Goal: Transaction & Acquisition: Download file/media

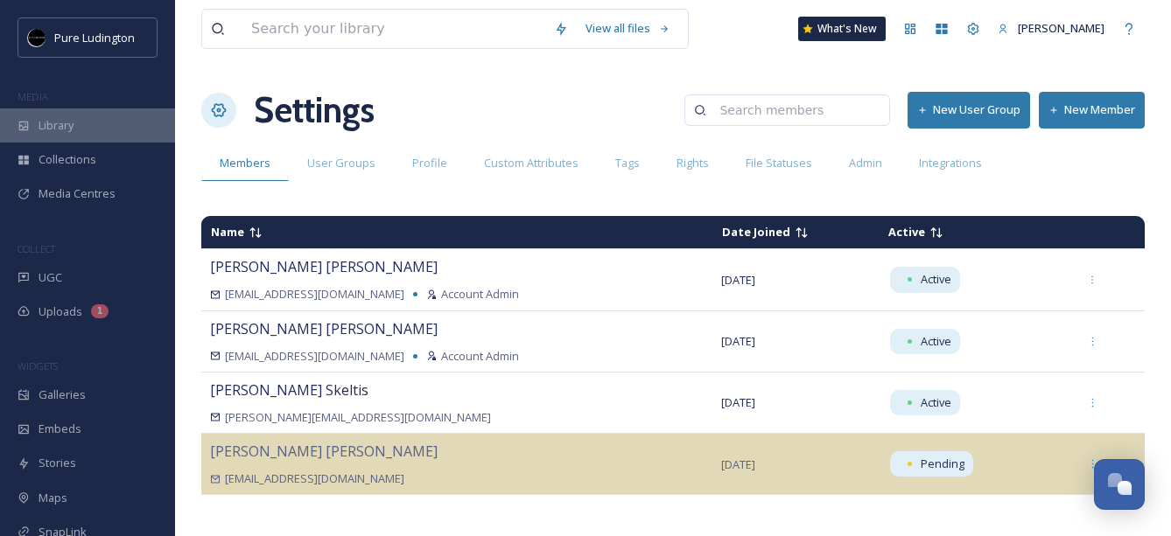
click at [76, 138] on div "Library" at bounding box center [87, 126] width 175 height 34
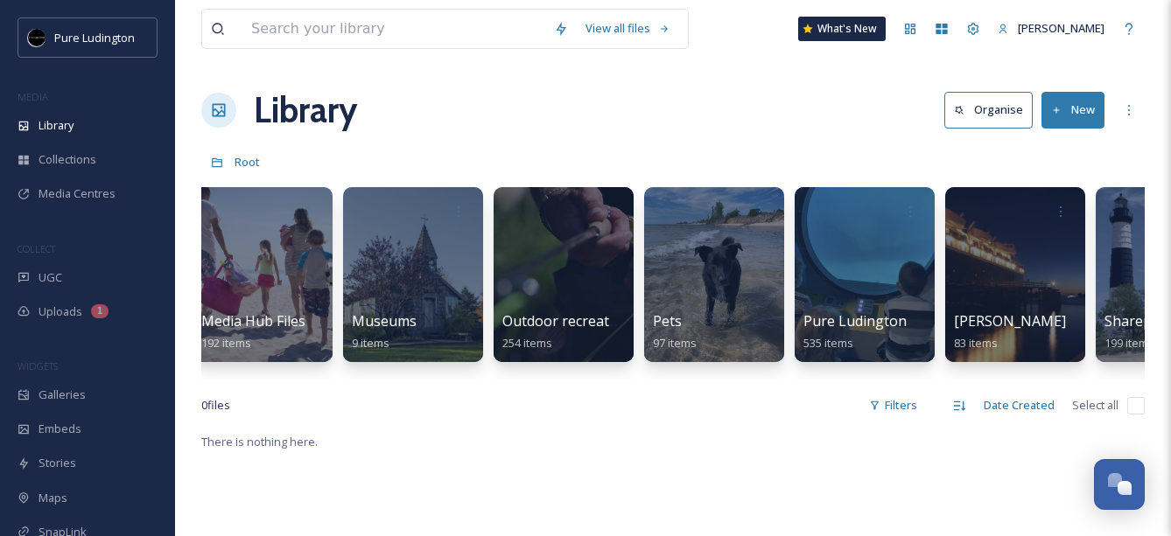
scroll to position [0, 2330]
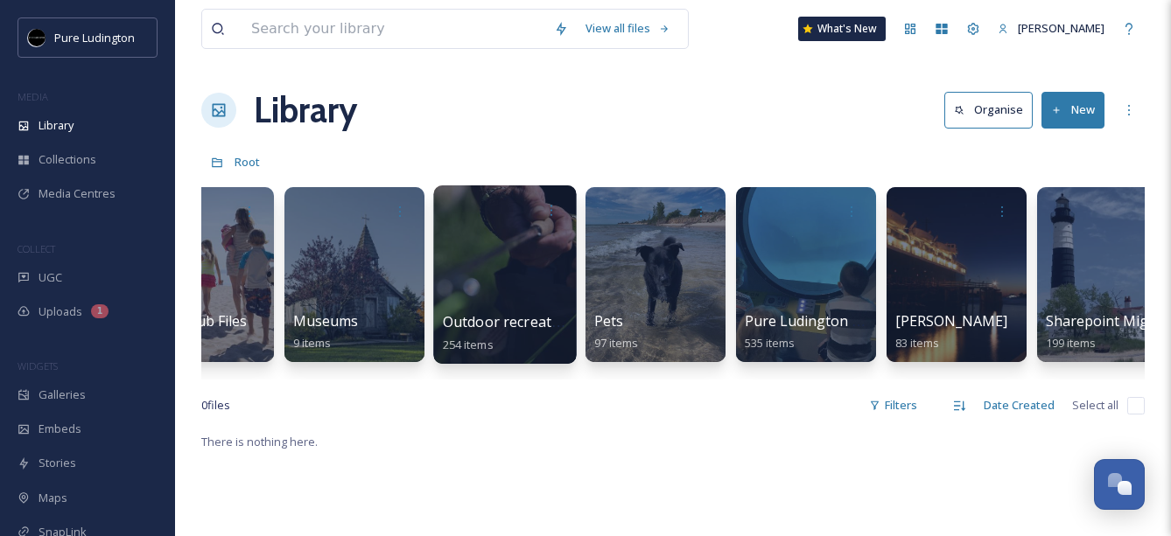
click at [481, 264] on div at bounding box center [504, 275] width 143 height 179
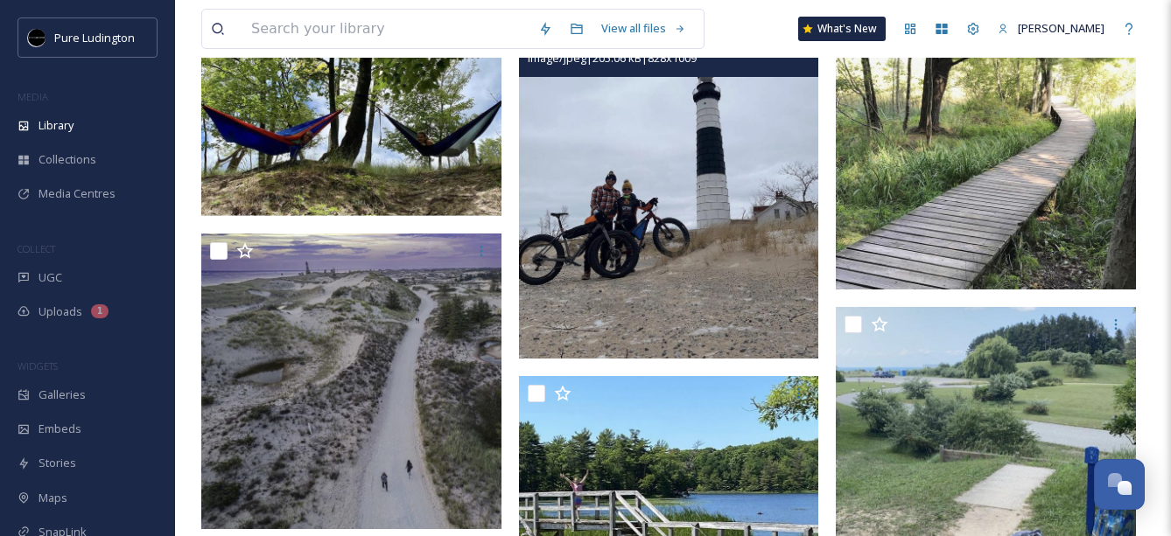
scroll to position [325, 0]
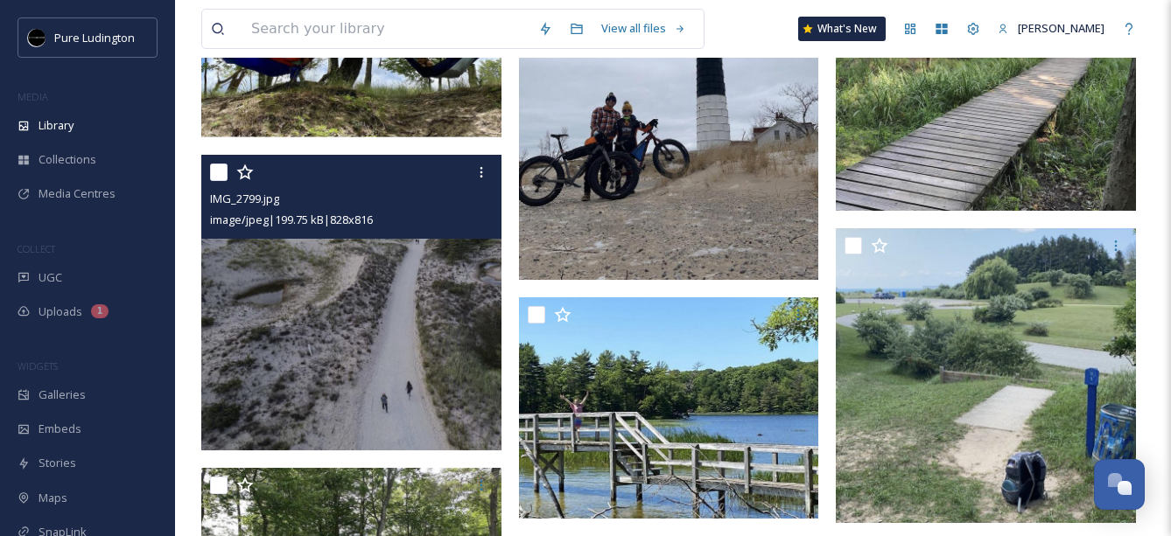
click at [262, 308] on img at bounding box center [351, 303] width 300 height 296
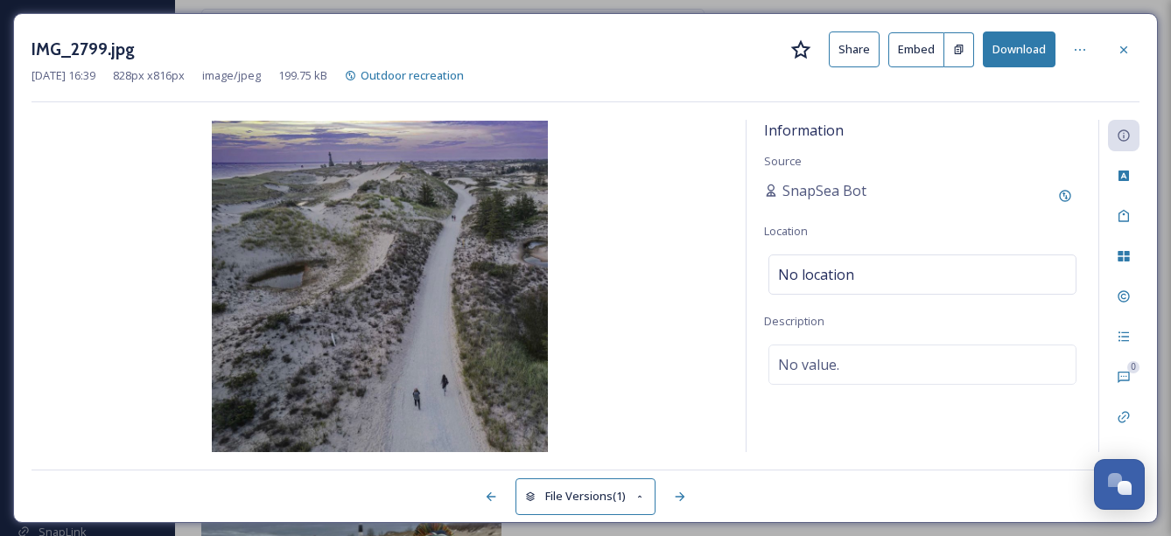
click at [1019, 46] on button "Download" at bounding box center [1019, 50] width 73 height 36
click at [1117, 58] on div at bounding box center [1124, 50] width 32 height 32
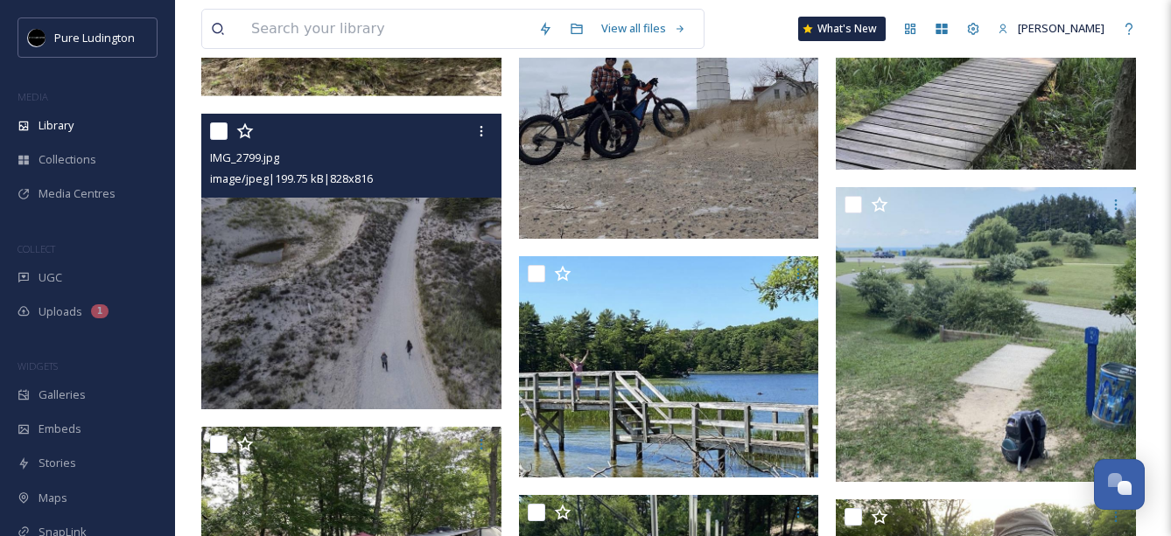
scroll to position [397, 0]
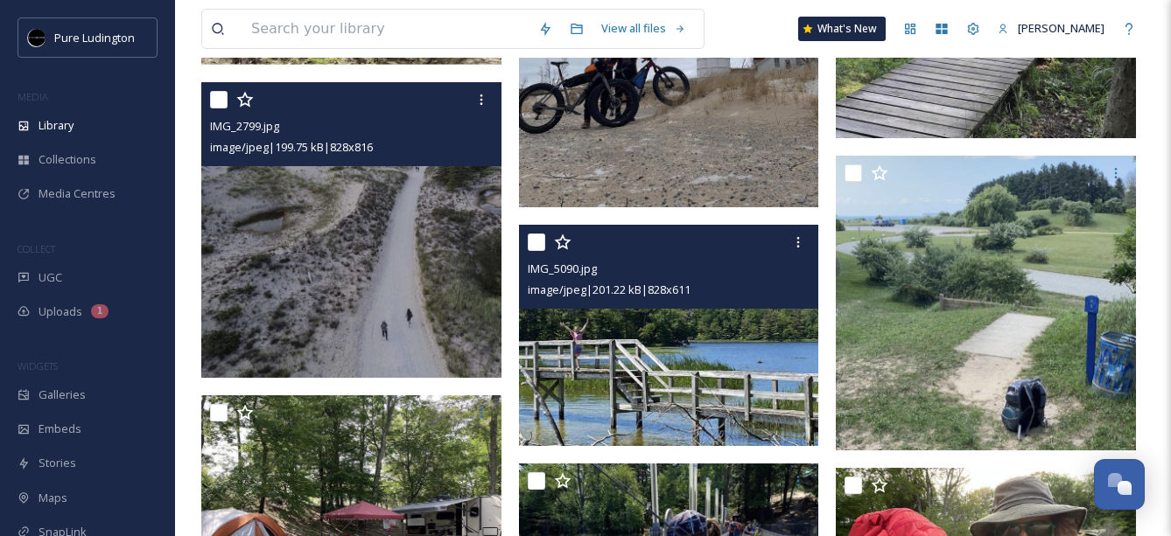
click at [663, 375] on img at bounding box center [669, 335] width 300 height 221
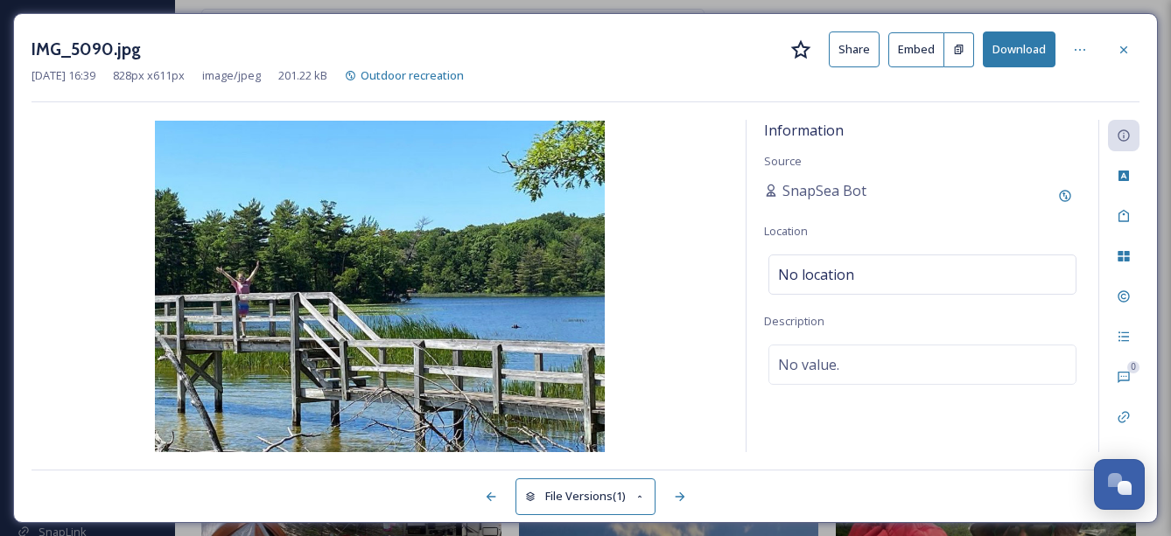
click at [1016, 41] on button "Download" at bounding box center [1019, 50] width 73 height 36
click at [1118, 46] on icon at bounding box center [1124, 50] width 14 height 14
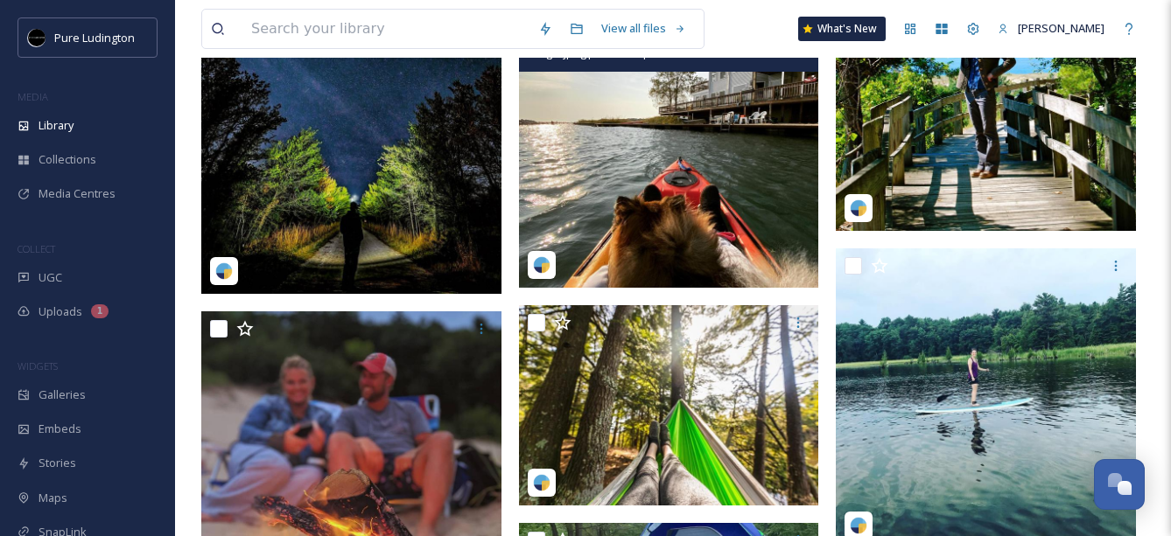
scroll to position [4315, 0]
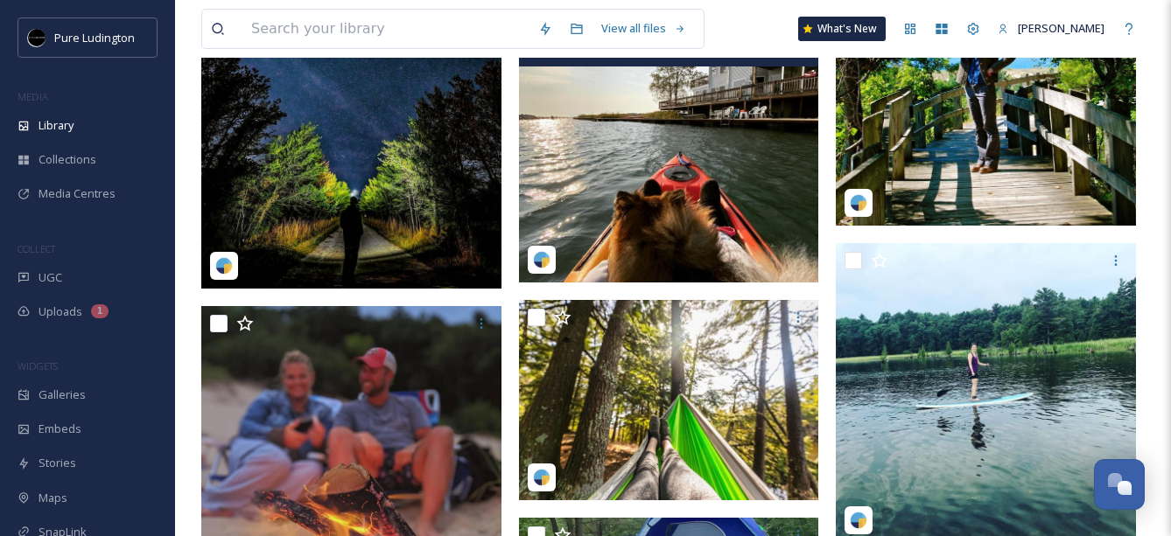
click at [672, 205] on img at bounding box center [669, 132] width 300 height 300
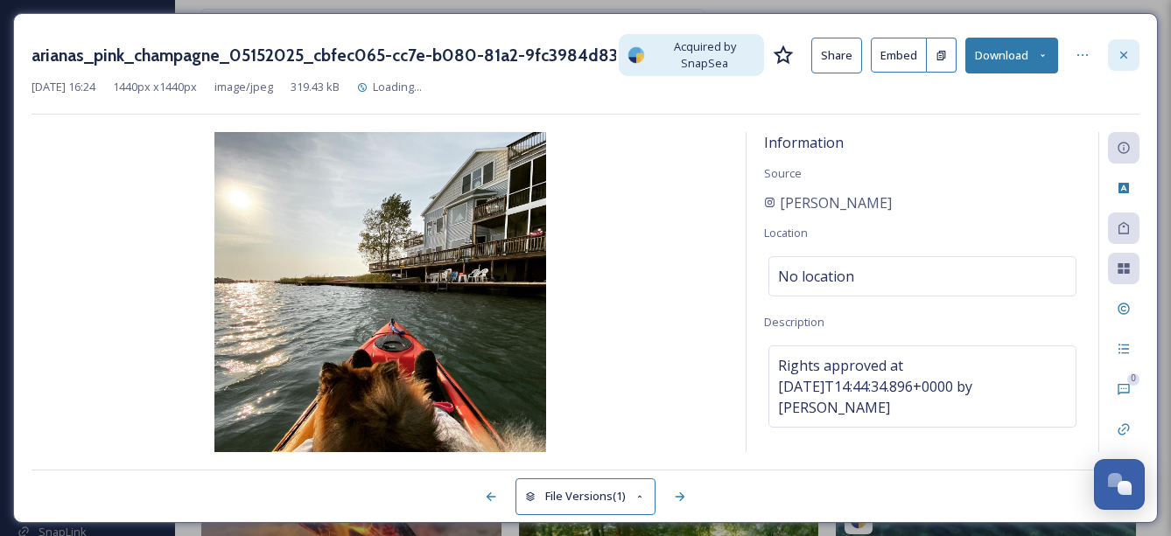
click at [1121, 56] on icon at bounding box center [1124, 55] width 14 height 14
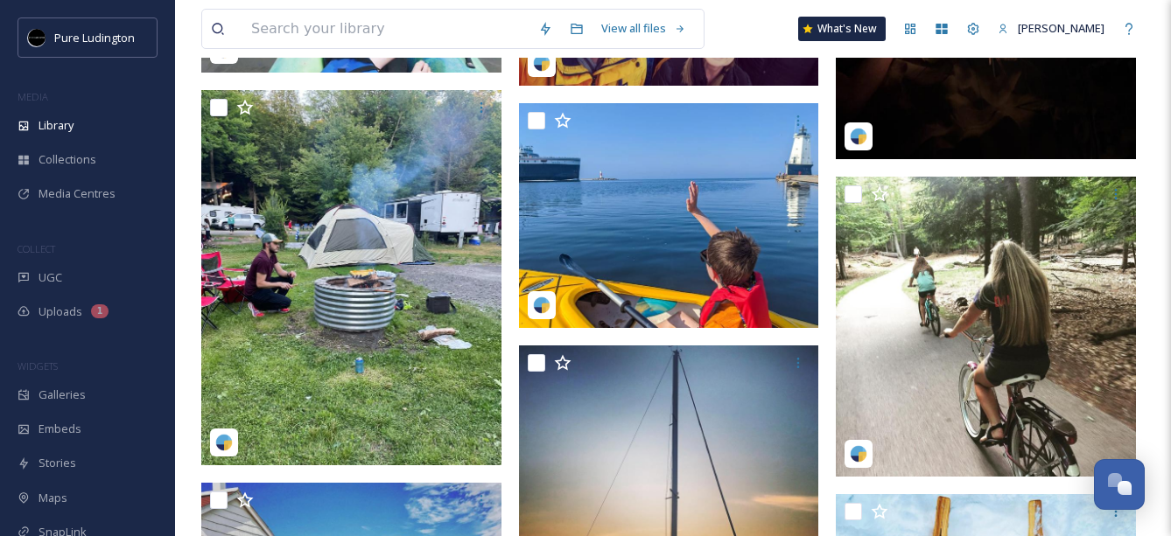
scroll to position [6252, 0]
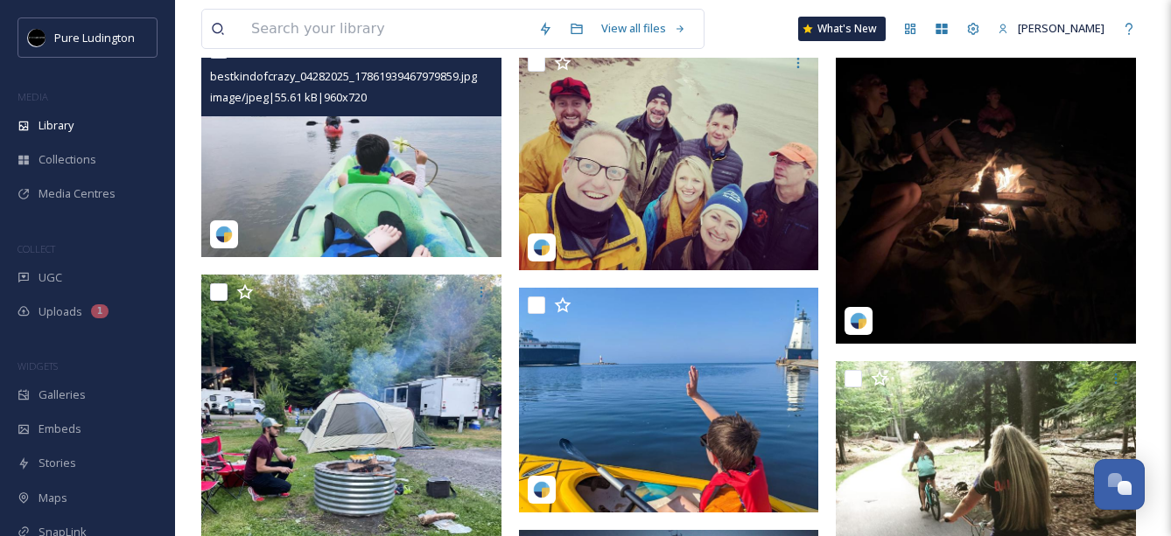
click at [292, 156] on img at bounding box center [351, 144] width 300 height 225
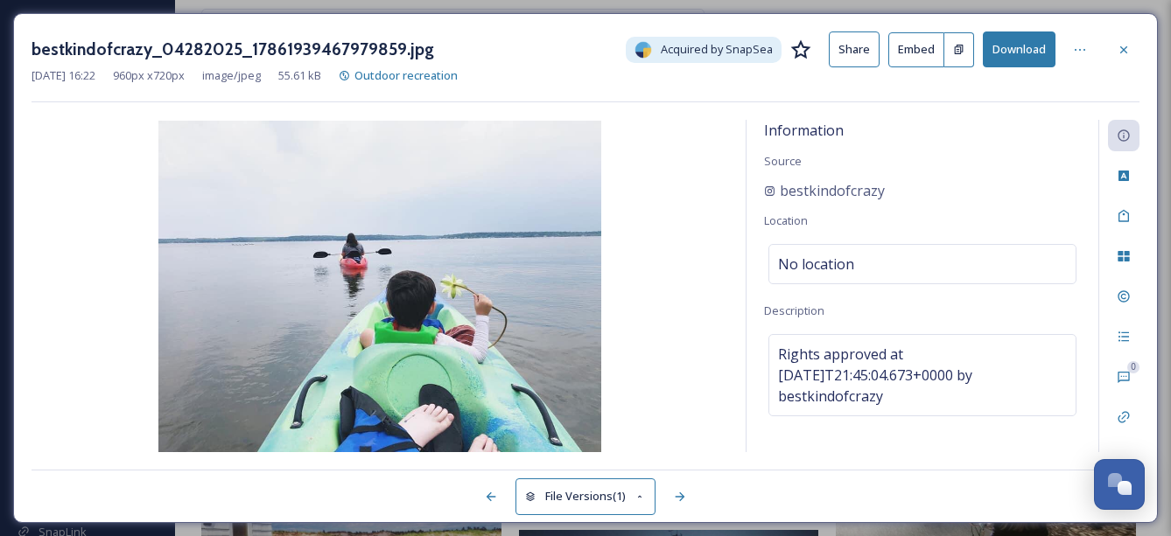
click at [1014, 53] on button "Download" at bounding box center [1019, 50] width 73 height 36
click at [1118, 50] on icon at bounding box center [1124, 50] width 14 height 14
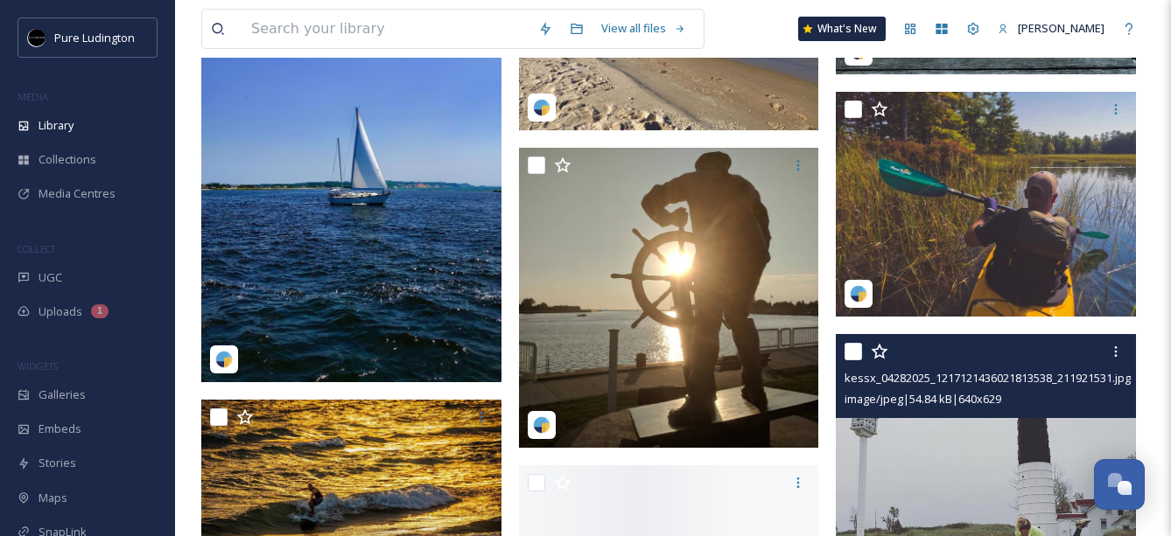
scroll to position [9666, 0]
